Goal: Ask a question: Seek information or help from site administrators or community

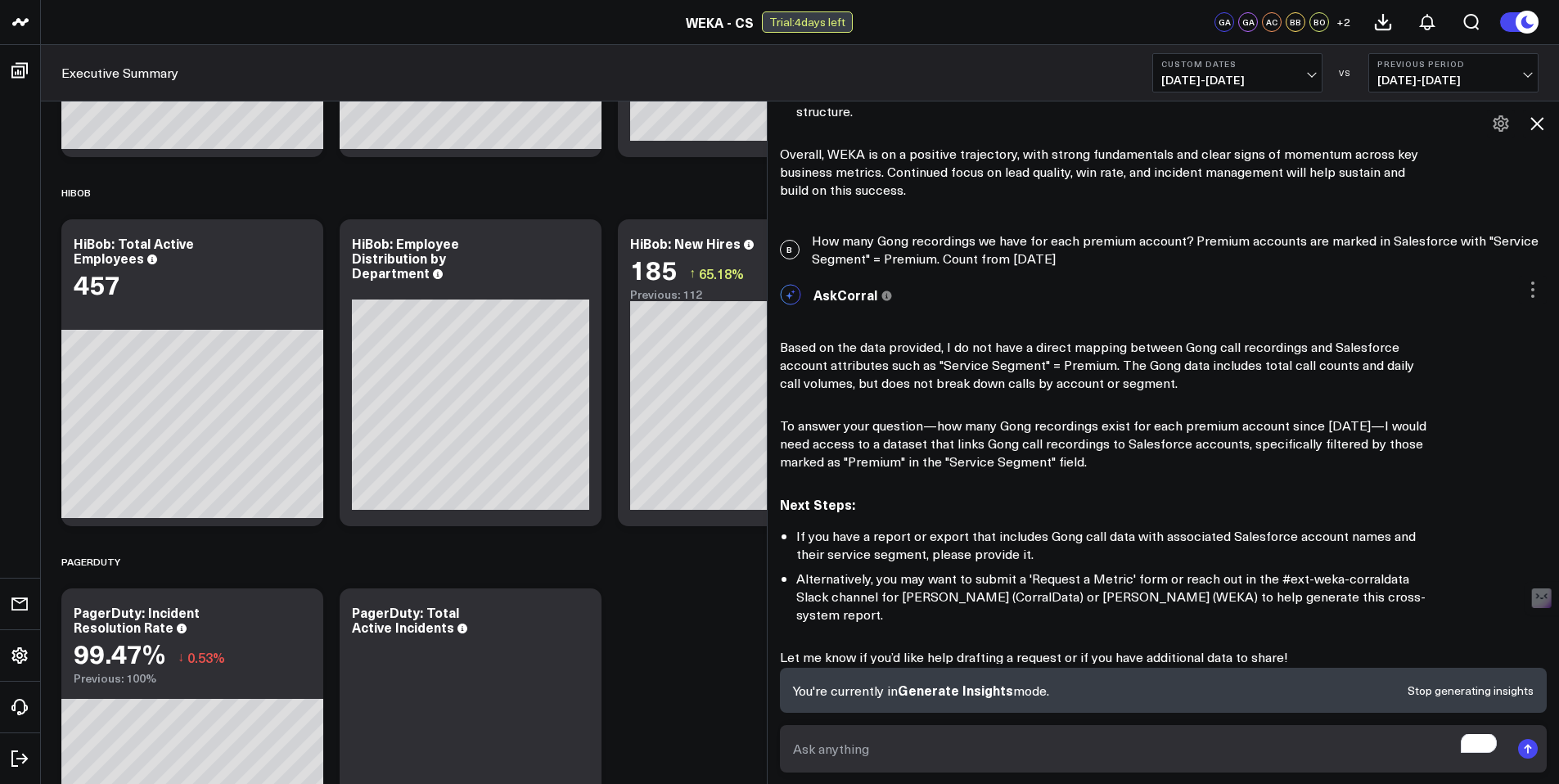
scroll to position [1519, 0]
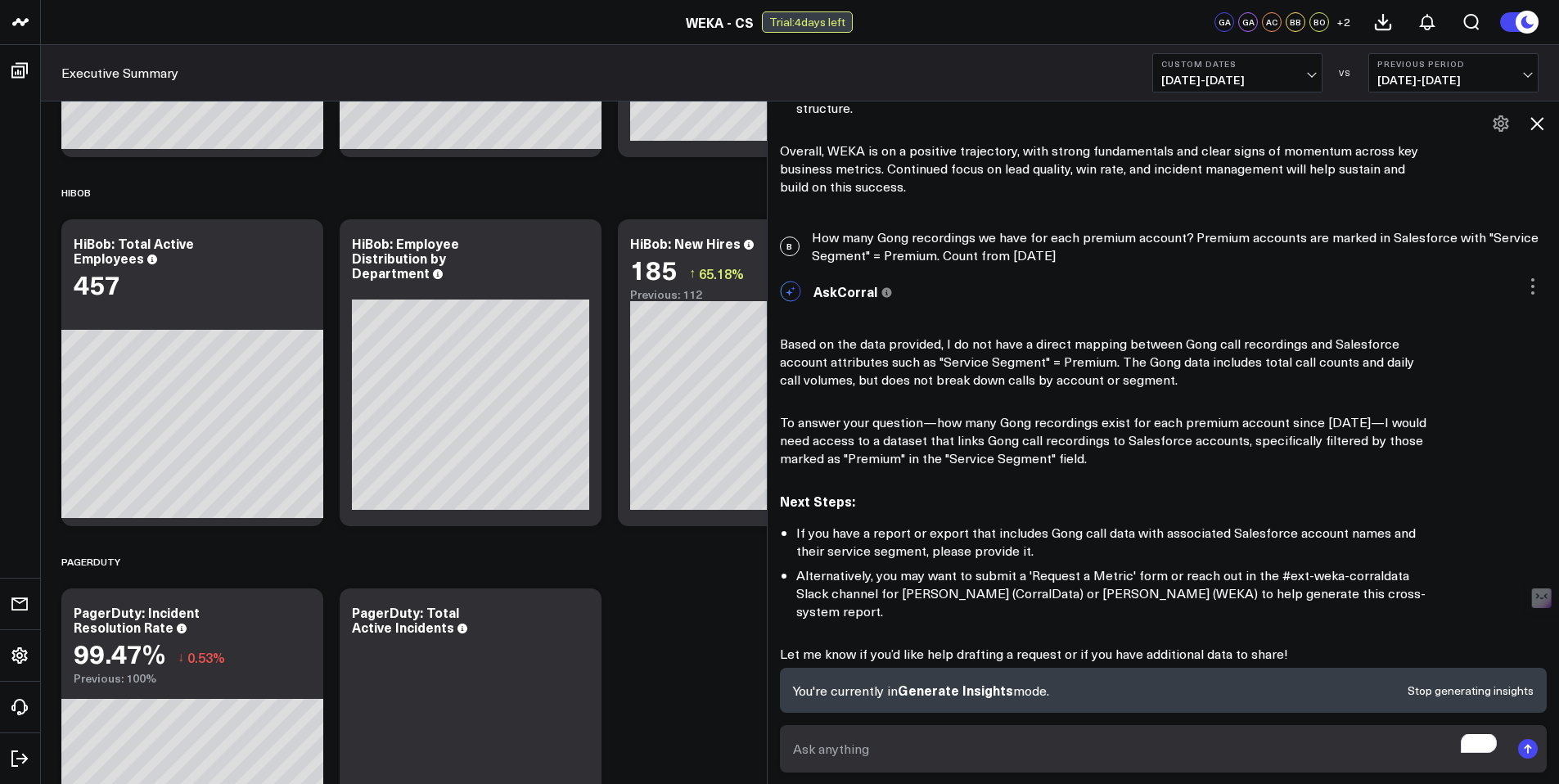
click at [1072, 683] on link "Ask a data analyst" at bounding box center [1056, 689] width 94 height 11
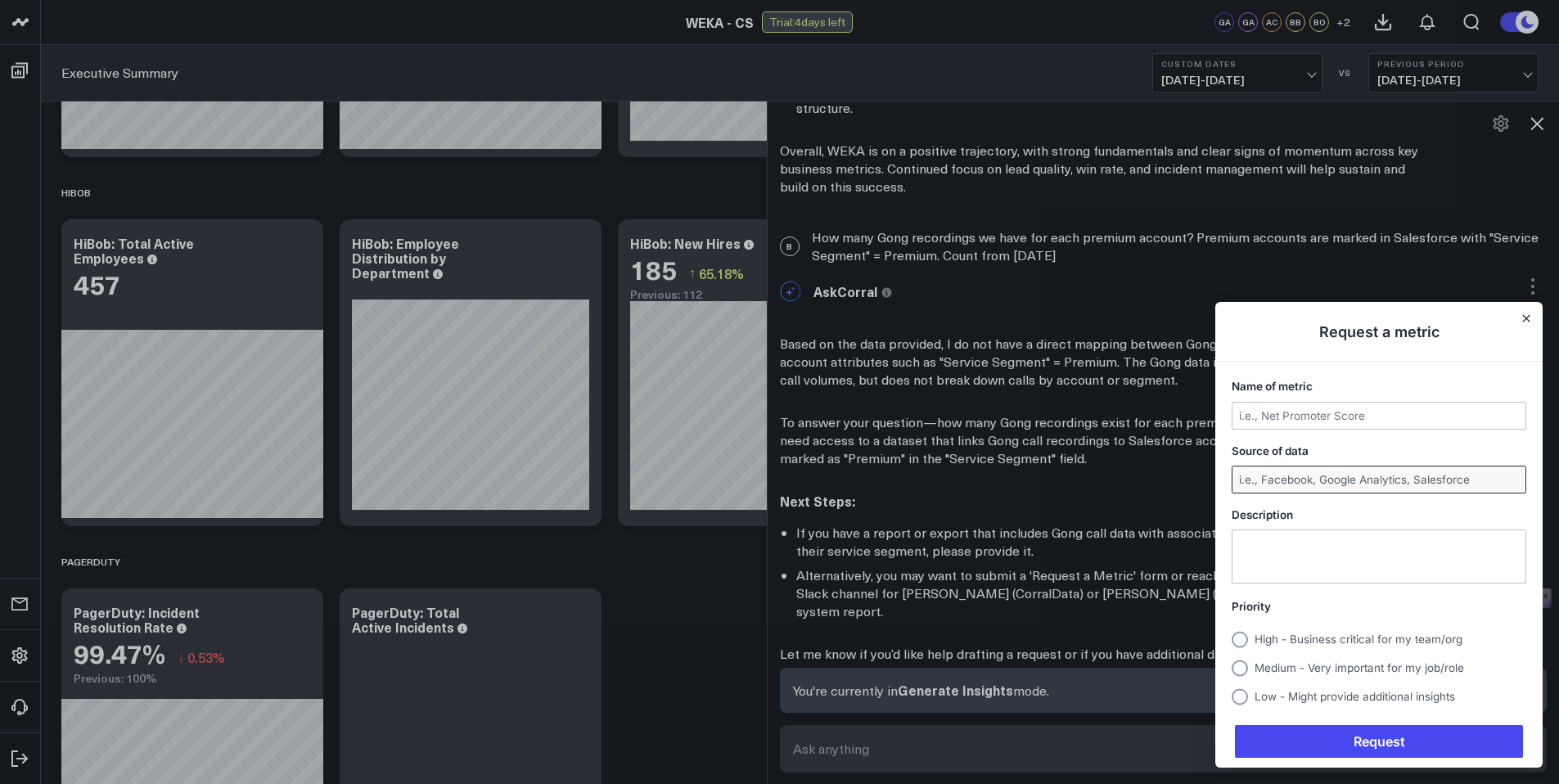
click at [1327, 479] on input "Source of data" at bounding box center [1379, 479] width 293 height 26
type input "Salesforce and Gong"
click at [1369, 418] on input "Name of metric" at bounding box center [1379, 416] width 293 height 26
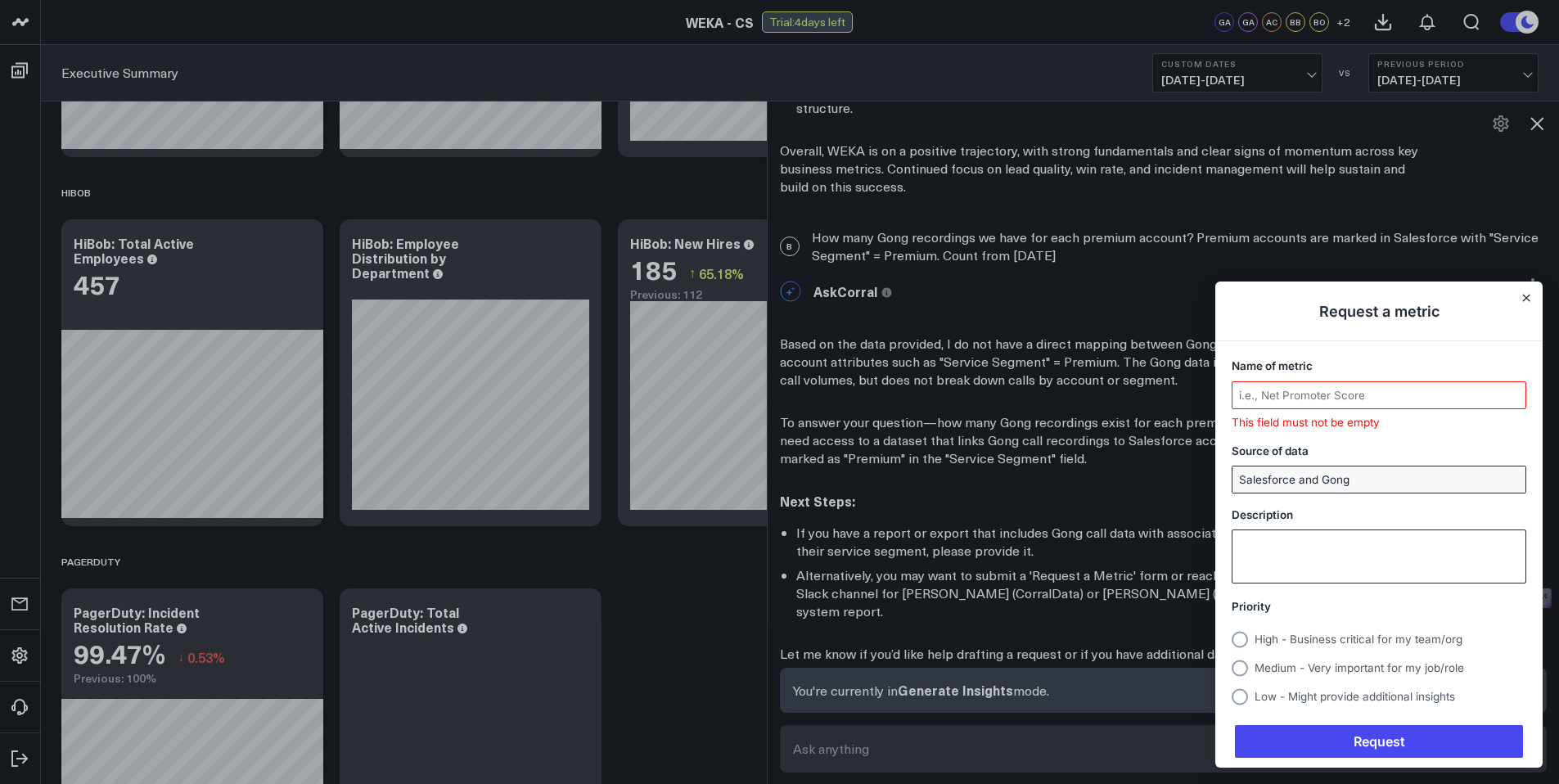
click at [1287, 556] on textarea "Description" at bounding box center [1379, 556] width 293 height 52
click at [1319, 403] on input "Name of metric" at bounding box center [1379, 396] width 293 height 26
type input "NA"
click at [1331, 564] on textarea "Description" at bounding box center [1379, 556] width 293 height 52
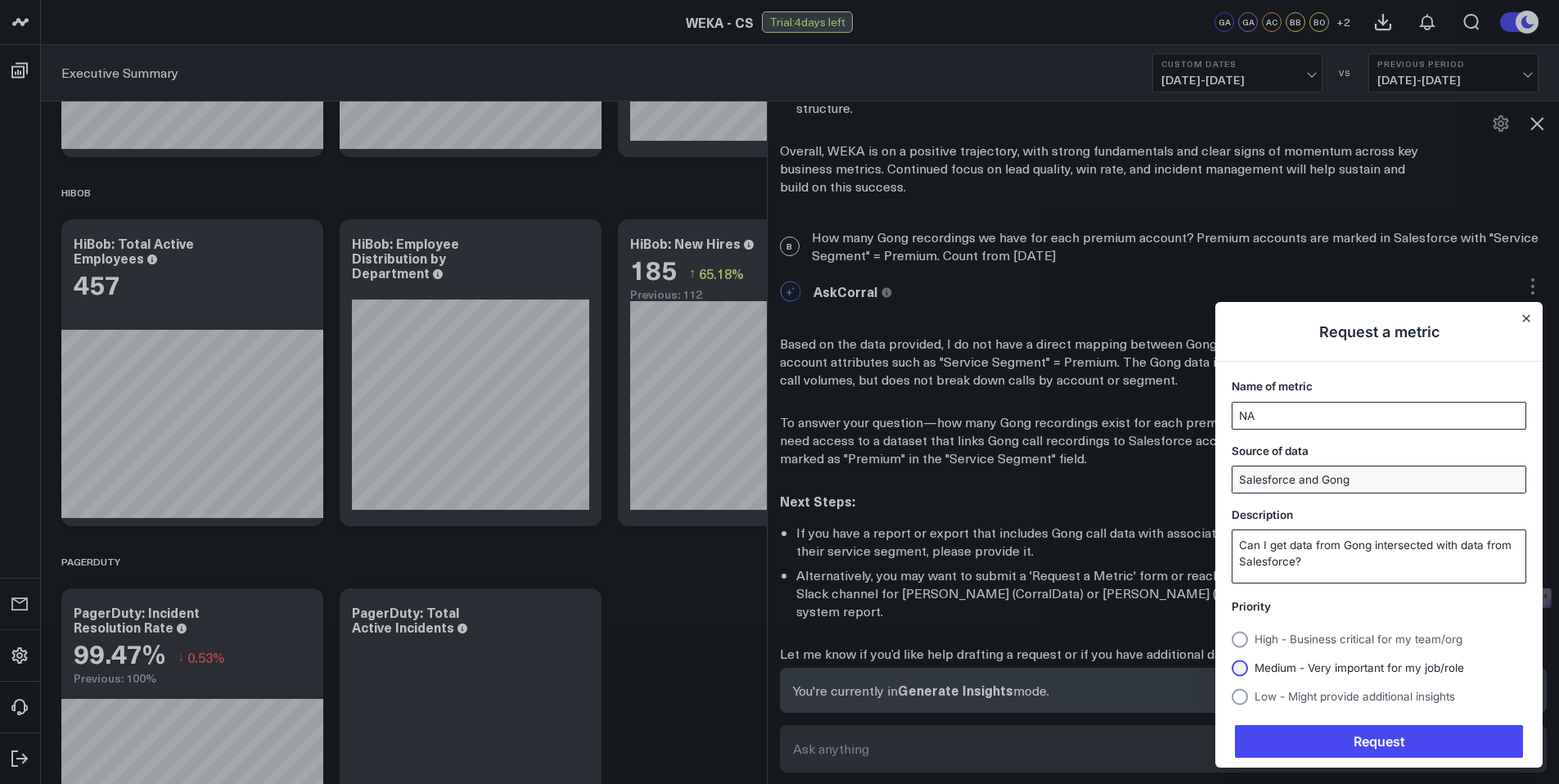
type textarea "Can I get data from Gong intersected with data from Salesforce?"
drag, startPoint x: 1298, startPoint y: 665, endPoint x: 1301, endPoint y: 675, distance: 10.4
click at [1298, 665] on span "Medium - Very important for my job/role" at bounding box center [1359, 667] width 209 height 13
click at [1232, 667] on input "Medium - Very important for my job/role" at bounding box center [1232, 667] width 0 height 0
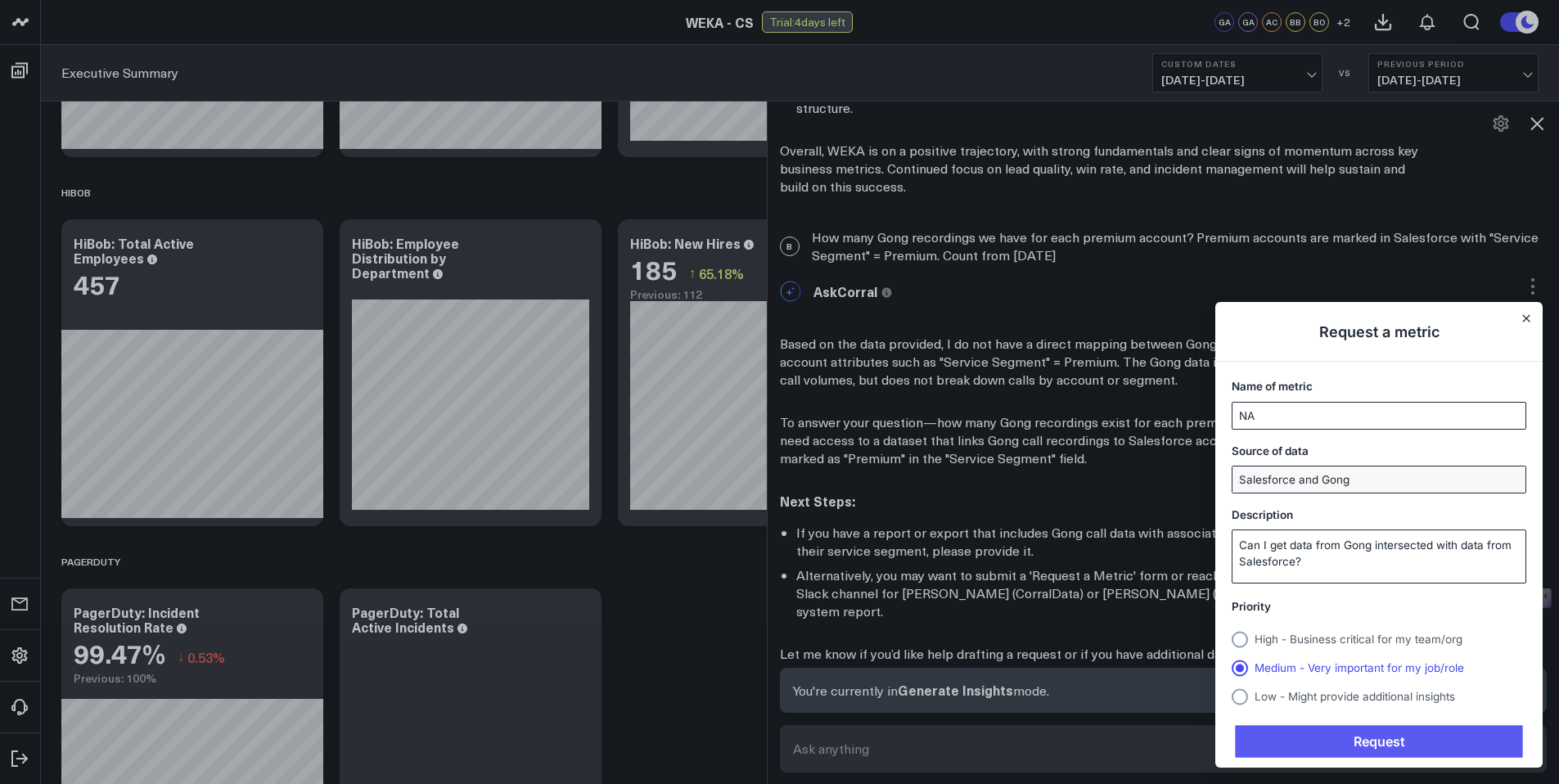
click at [1313, 739] on span "Request" at bounding box center [1379, 741] width 288 height 33
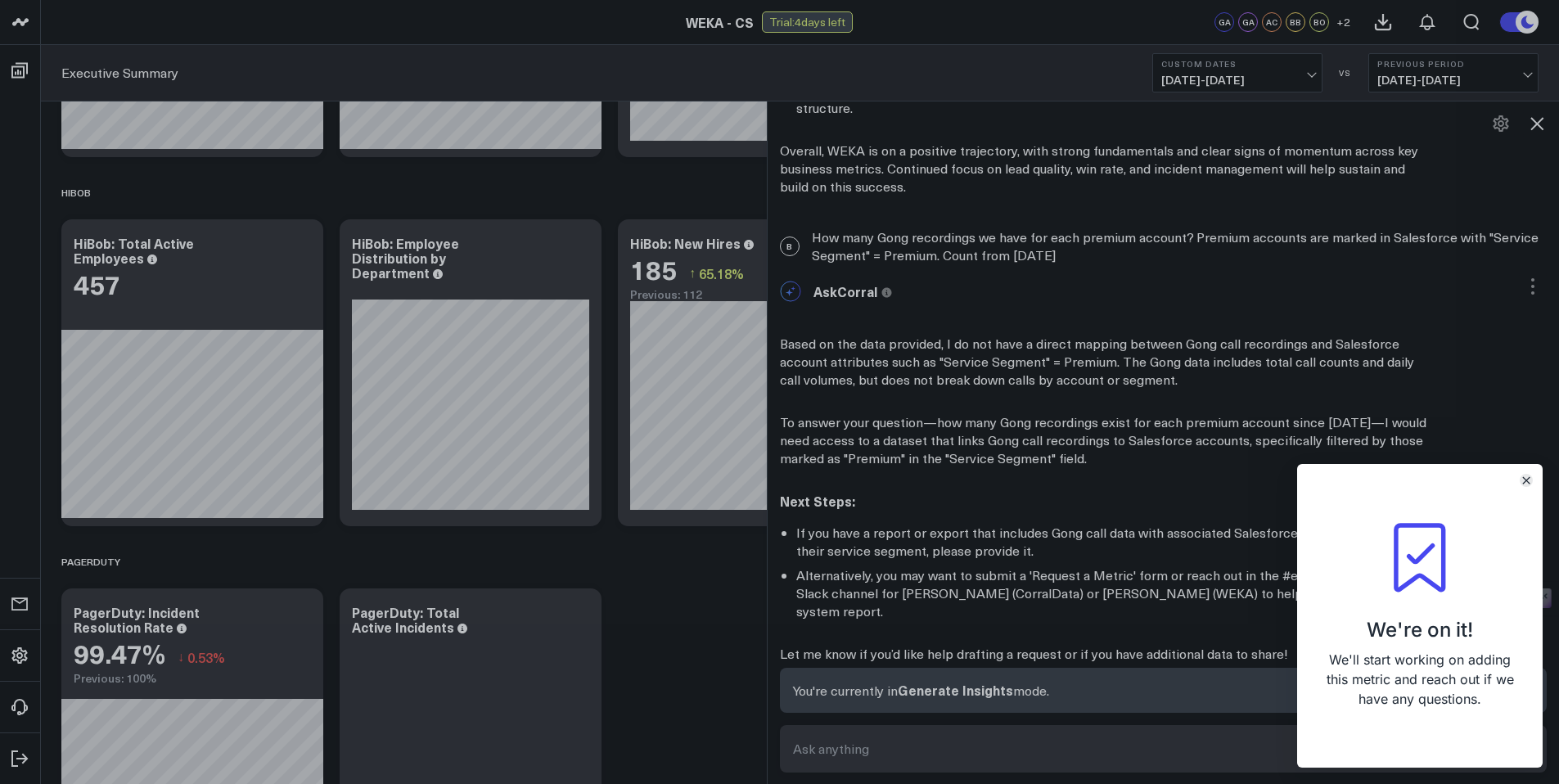
click at [1526, 478] on icon "Close" at bounding box center [1525, 479] width 7 height 7
